Goal: Information Seeking & Learning: Learn about a topic

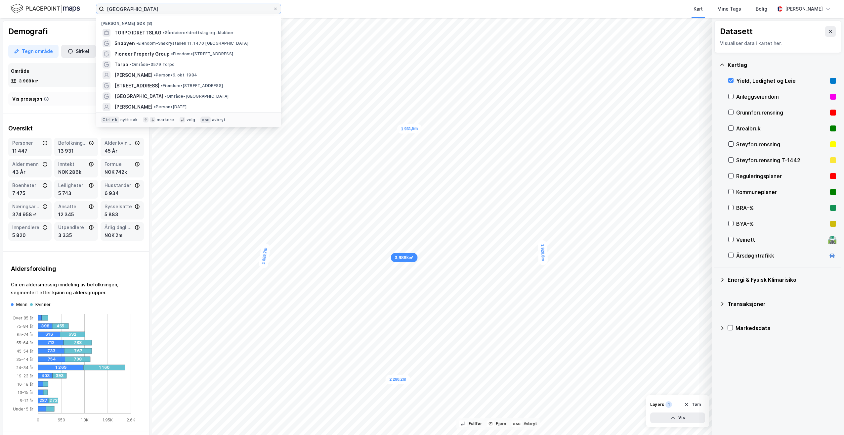
click at [184, 12] on input "[GEOGRAPHIC_DATA]" at bounding box center [188, 9] width 169 height 10
type input "torpo"
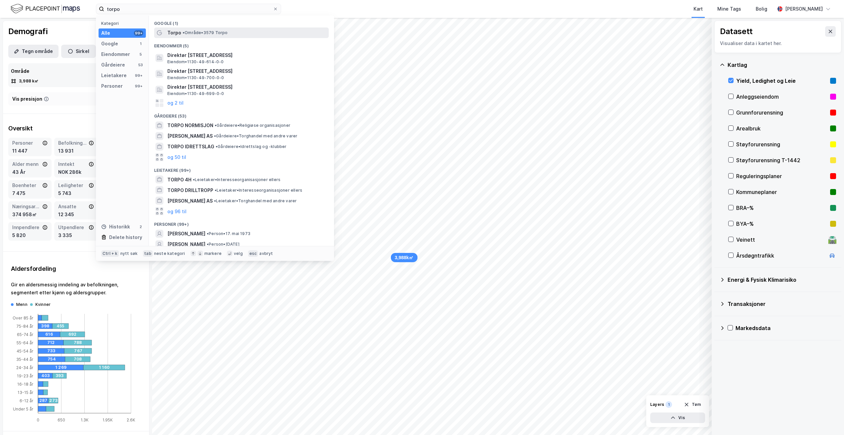
click at [200, 33] on span "• Område • 3579 [GEOGRAPHIC_DATA]" at bounding box center [205, 32] width 45 height 5
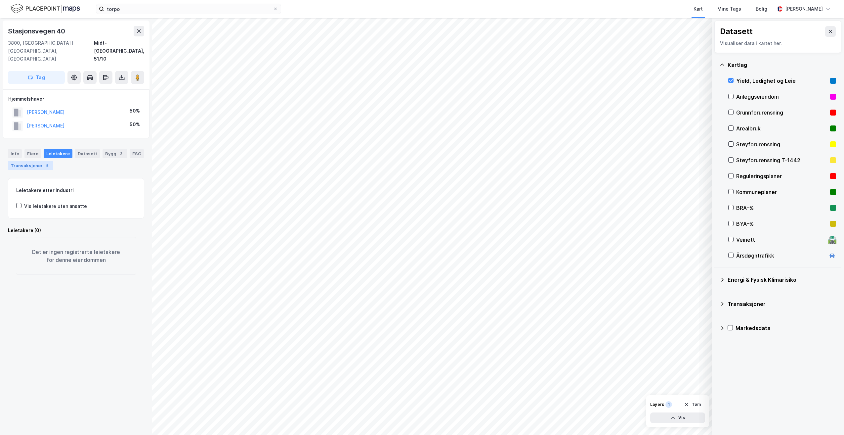
click at [29, 161] on div "Transaksjoner 5" at bounding box center [30, 165] width 45 height 9
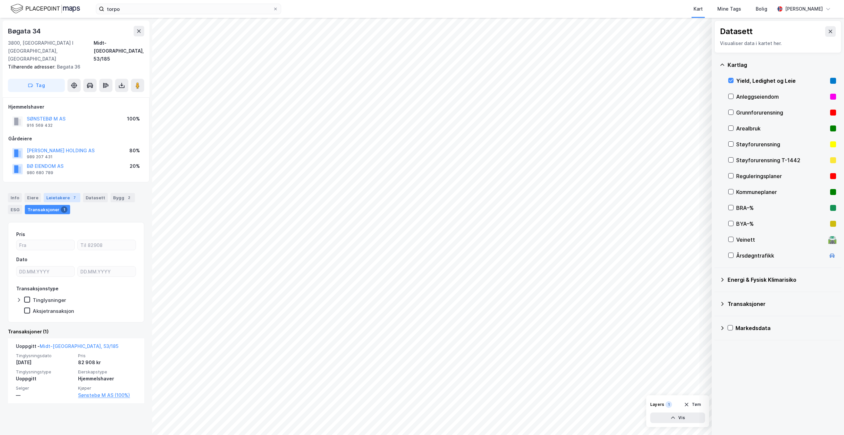
click at [60, 193] on div "Leietakere 7" at bounding box center [62, 197] width 37 height 9
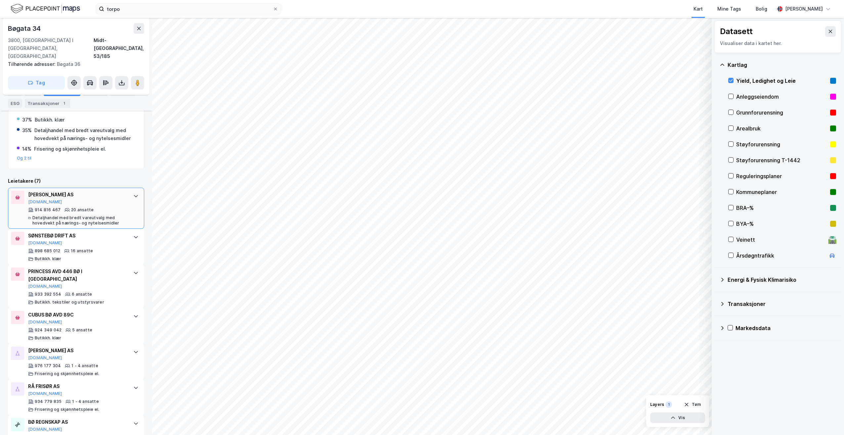
scroll to position [162, 0]
click at [88, 207] on div "914 816 467 20 ansatte Detaljhandel med bredt vareutvalg med hovedvekt på nærin…" at bounding box center [77, 216] width 99 height 19
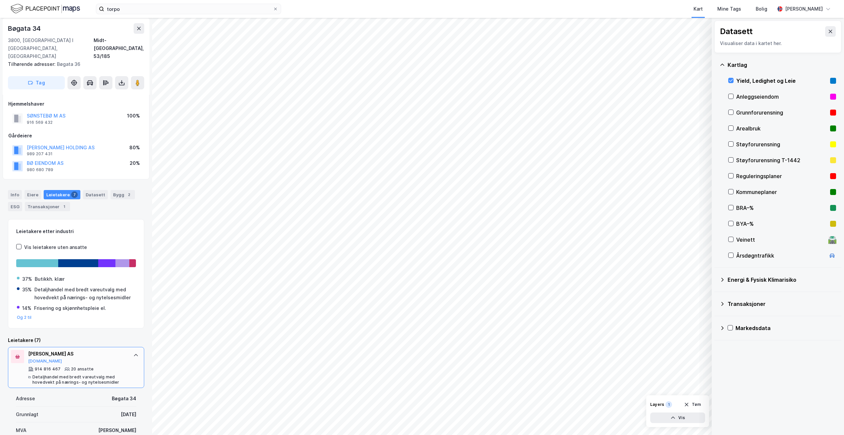
scroll to position [0, 0]
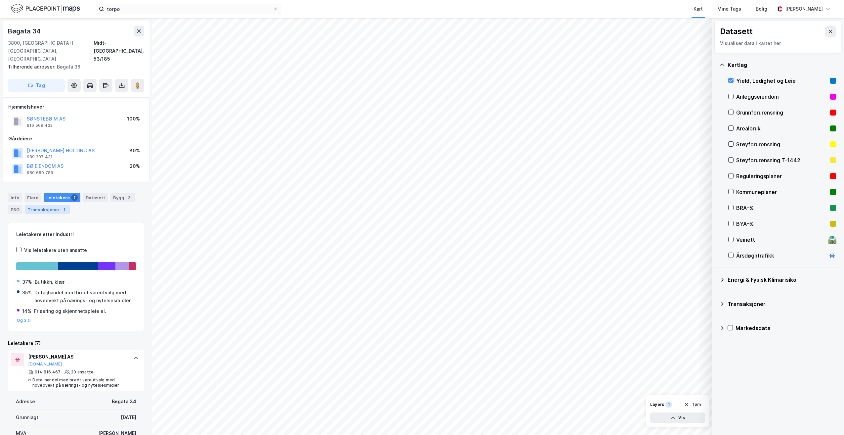
click at [47, 205] on div "Transaksjoner 1" at bounding box center [47, 209] width 45 height 9
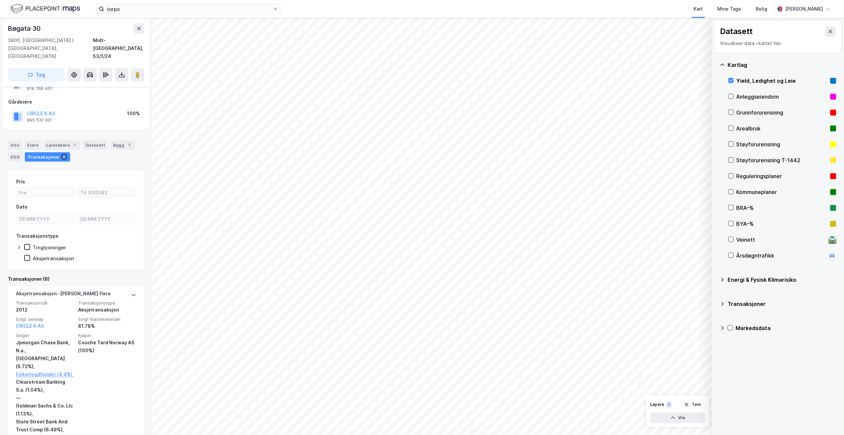
scroll to position [77, 0]
